Goal: Task Accomplishment & Management: Use online tool/utility

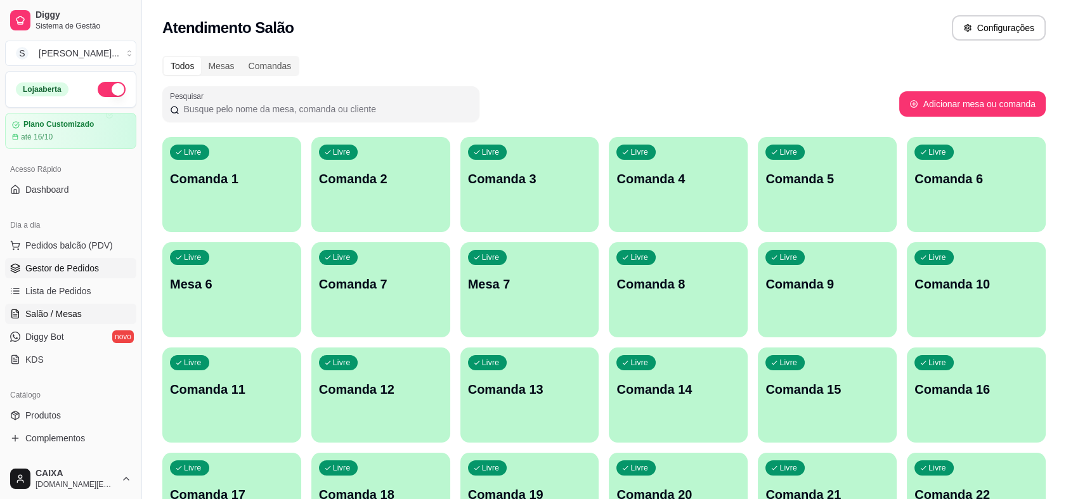
scroll to position [61, 0]
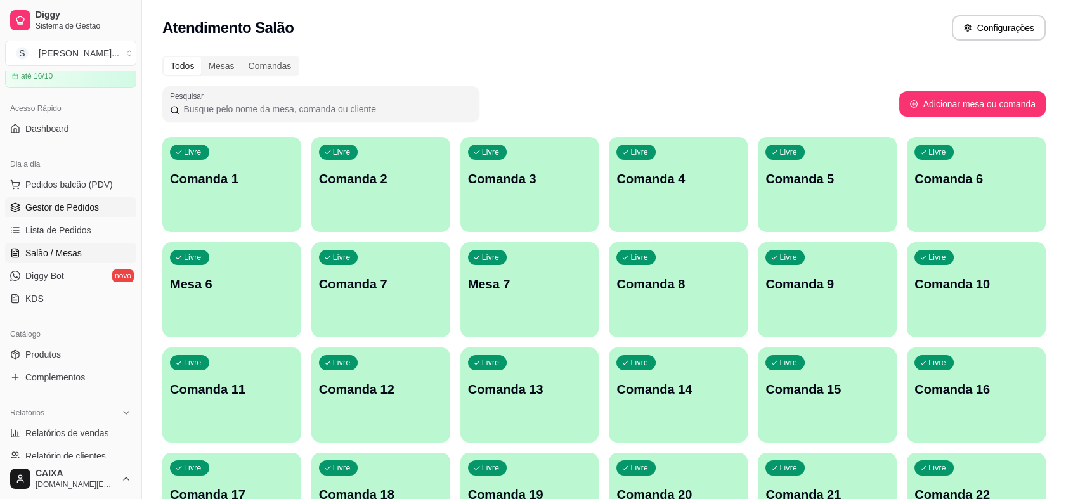
click at [58, 197] on link "Gestor de Pedidos" at bounding box center [70, 207] width 131 height 20
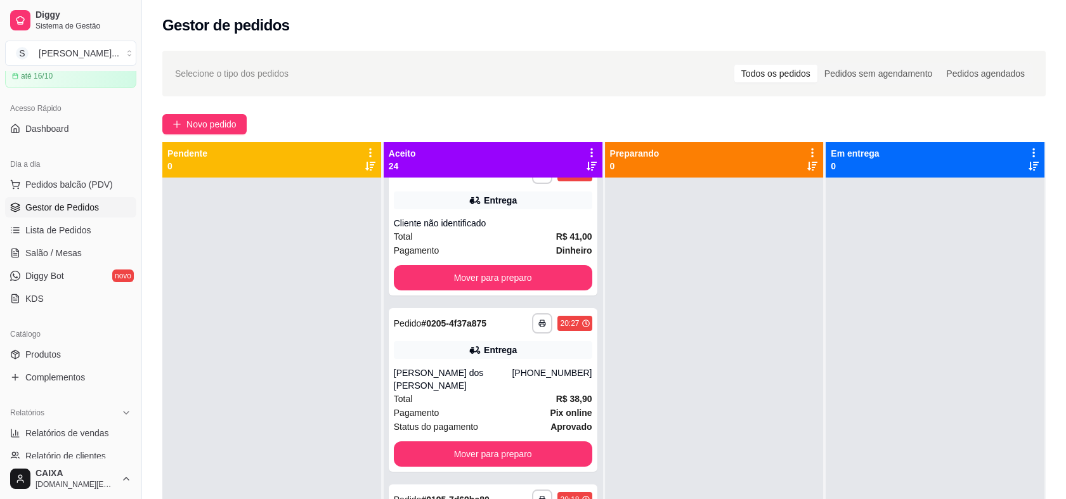
scroll to position [704, 0]
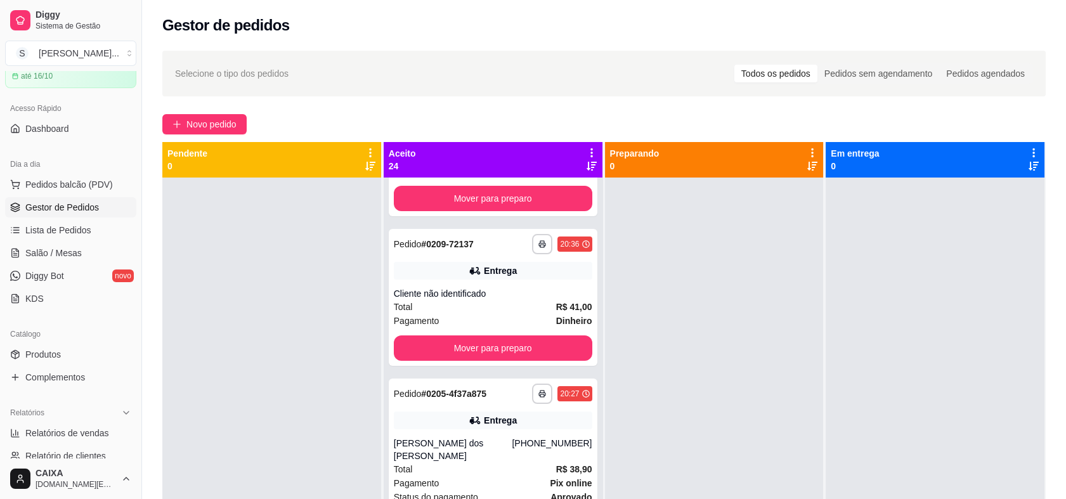
click at [586, 151] on icon at bounding box center [591, 152] width 11 height 11
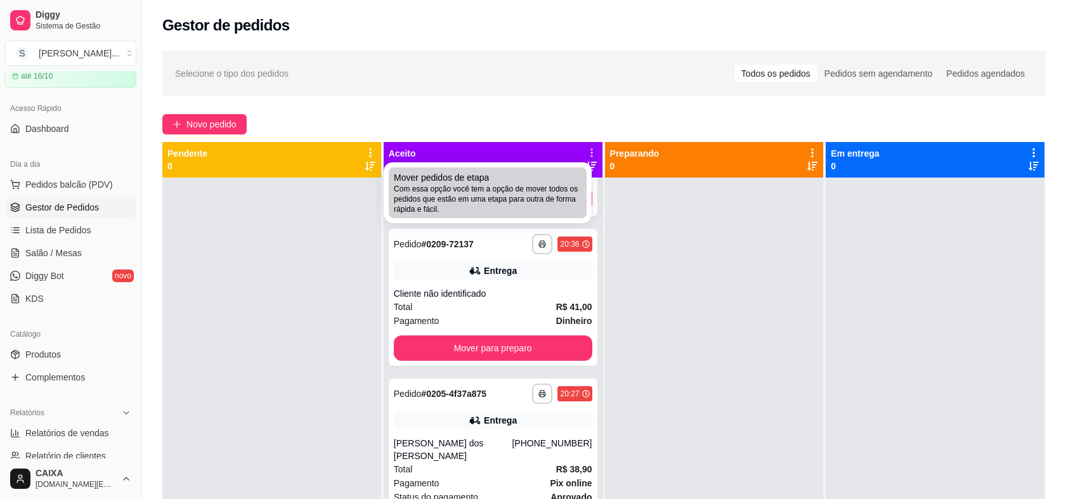
click at [526, 195] on span "Com essa opção você tem a opção de mover todos os pedidos que estão em uma etap…" at bounding box center [488, 199] width 188 height 30
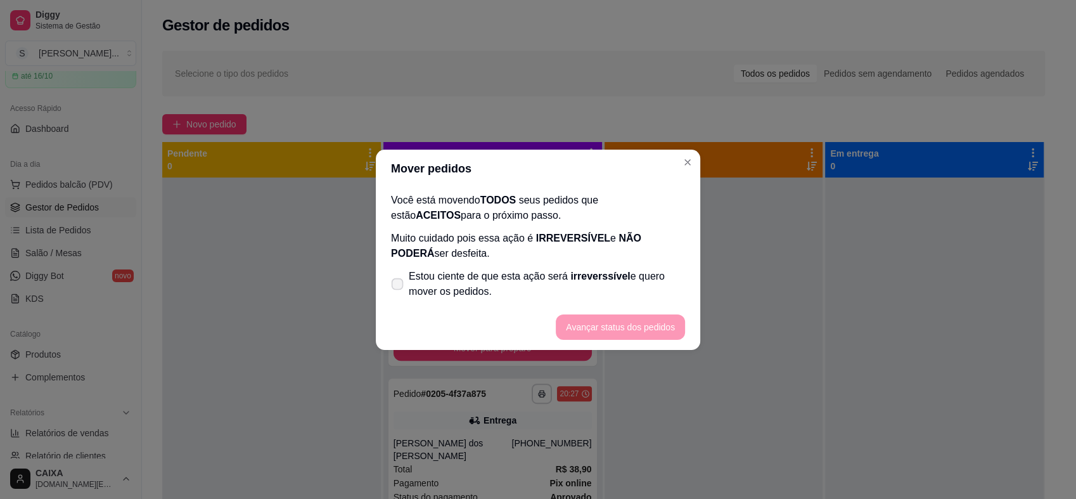
click at [548, 278] on span "Estou ciente de que esta ação será irreverssível e quero mover os pedidos." at bounding box center [547, 284] width 276 height 30
click at [399, 286] on input "Estou ciente de que esta ação será irreverssível e quero mover os pedidos." at bounding box center [395, 290] width 8 height 8
checkbox input "true"
click at [598, 336] on button "Avançar status dos pedidos" at bounding box center [620, 326] width 129 height 25
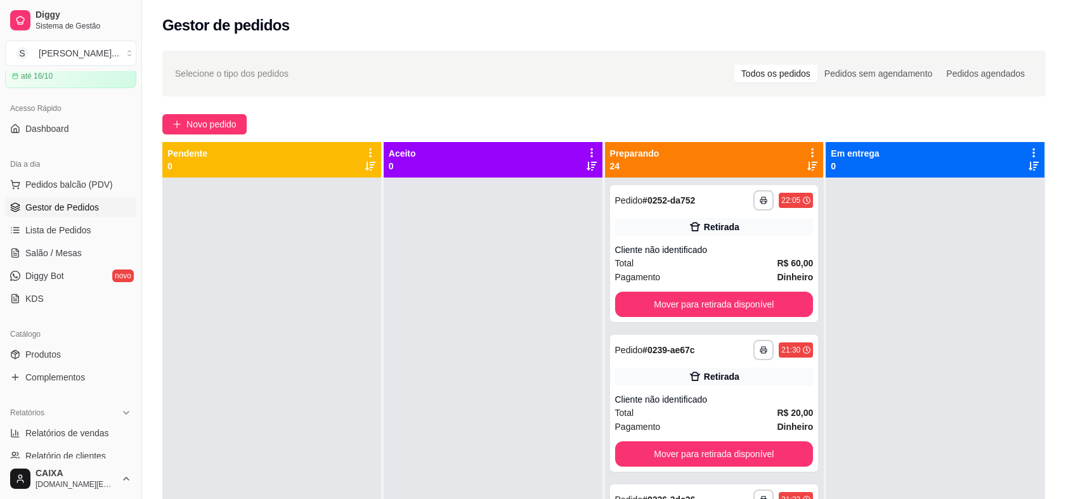
scroll to position [0, 0]
click at [807, 166] on icon at bounding box center [812, 166] width 10 height 10
click at [803, 144] on div "Preparando 24" at bounding box center [714, 160] width 219 height 36
click at [806, 155] on icon at bounding box center [811, 152] width 11 height 11
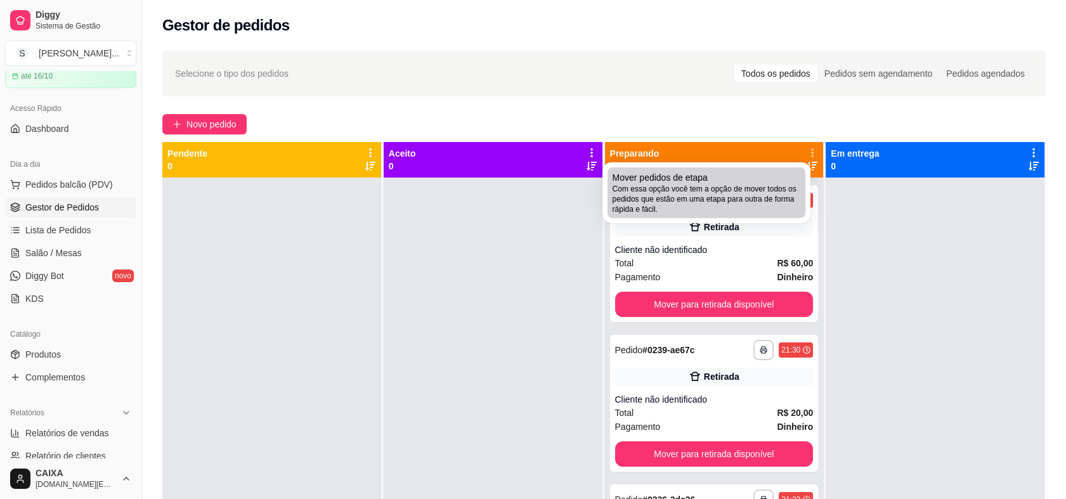
click at [756, 190] on span "Com essa opção você tem a opção de mover todos os pedidos que estão em uma etap…" at bounding box center [706, 199] width 188 height 30
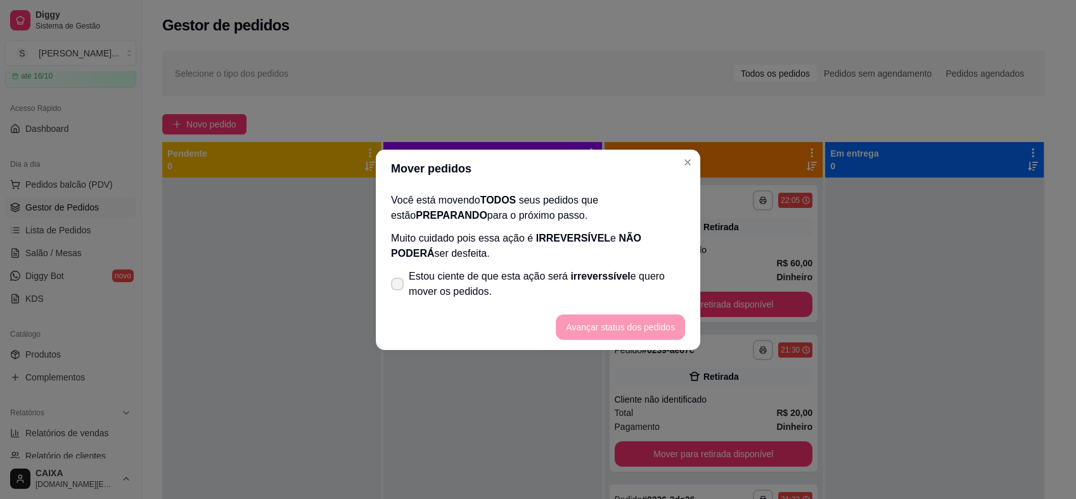
click at [600, 278] on span "irreverssível" at bounding box center [601, 276] width 60 height 11
click at [399, 286] on input "Estou ciente de que esta ação será irreverssível e quero mover os pedidos." at bounding box center [395, 290] width 8 height 8
checkbox input "true"
click at [594, 328] on button "Avançar status dos pedidos" at bounding box center [621, 326] width 126 height 25
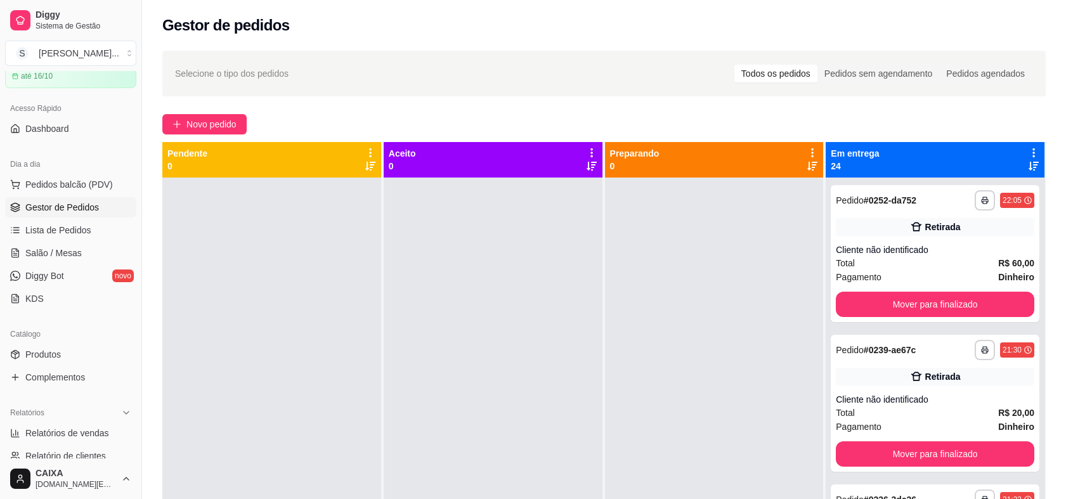
click at [1028, 151] on icon at bounding box center [1033, 152] width 11 height 11
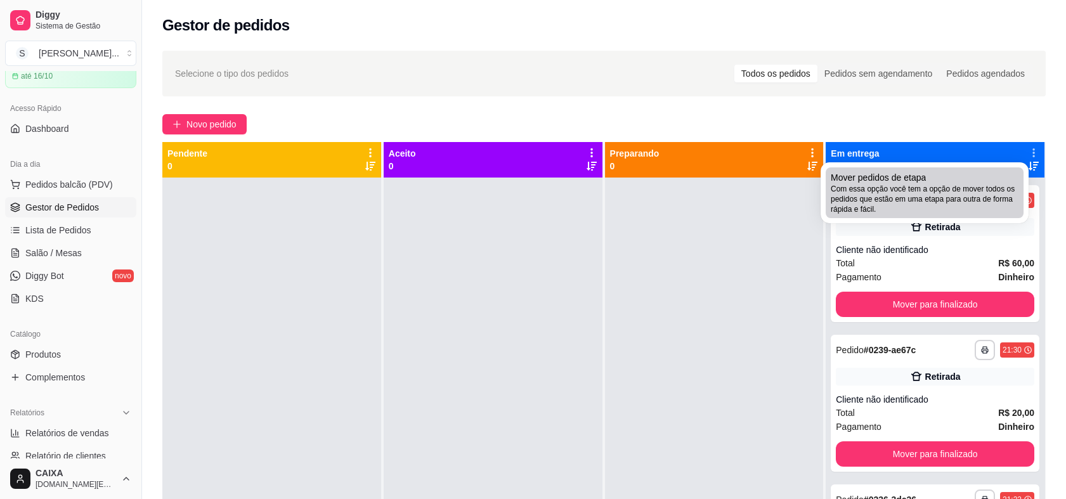
click at [943, 184] on span "Com essa opção você tem a opção de mover todos os pedidos que estão em uma etap…" at bounding box center [924, 199] width 188 height 30
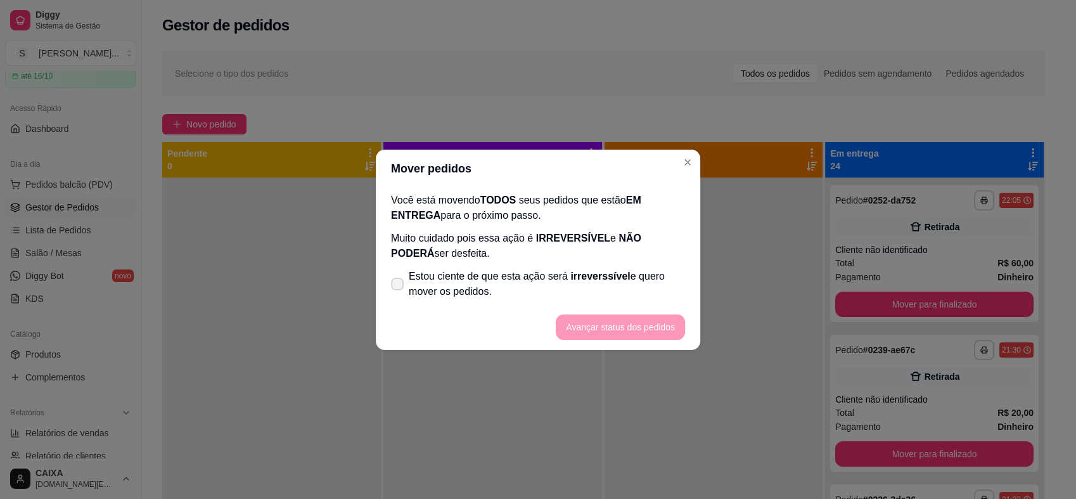
click at [591, 272] on span "irreverssível" at bounding box center [601, 276] width 60 height 11
click at [399, 286] on input "Estou ciente de que esta ação será irreverssível e quero mover os pedidos." at bounding box center [395, 290] width 8 height 8
checkbox input "true"
click at [596, 320] on button "Avançar status dos pedidos" at bounding box center [620, 326] width 129 height 25
